Goal: Transaction & Acquisition: Download file/media

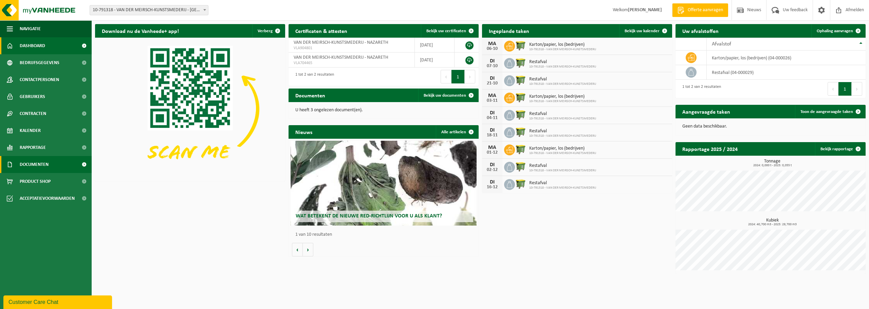
click at [28, 166] on span "Documenten" at bounding box center [34, 164] width 29 height 17
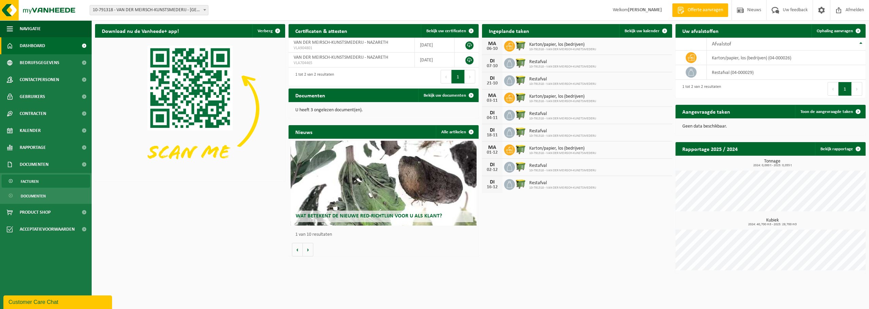
click at [29, 181] on span "Facturen" at bounding box center [30, 181] width 18 height 13
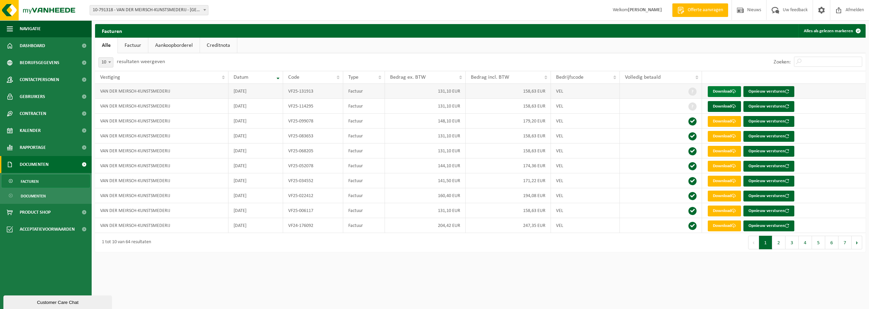
click at [731, 88] on link "Download" at bounding box center [724, 91] width 33 height 11
click at [720, 104] on link "Download" at bounding box center [724, 106] width 33 height 11
click at [37, 43] on span "Dashboard" at bounding box center [32, 45] width 25 height 17
